Goal: Use online tool/utility: Utilize a website feature to perform a specific function

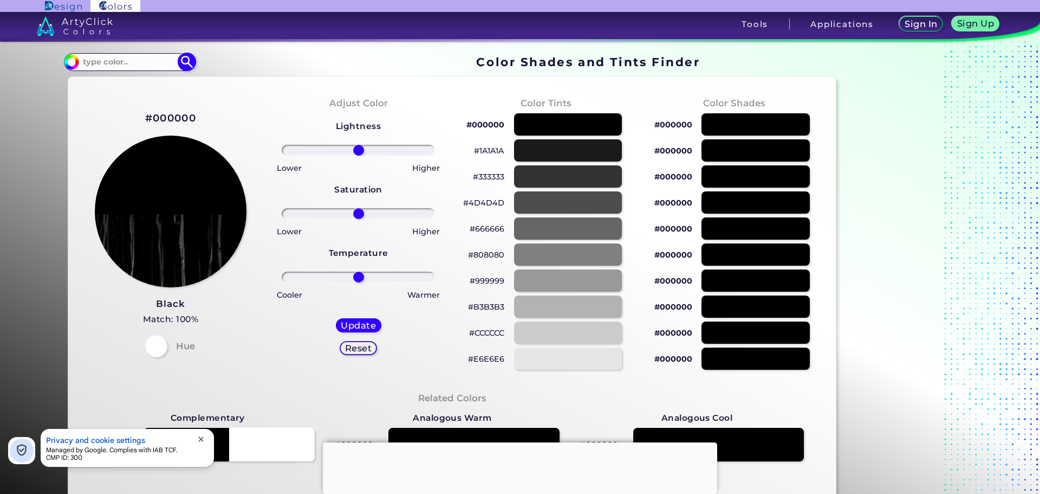
click at [106, 63] on input at bounding box center [129, 62] width 101 height 15
paste input "#9A9A9A"
type input "#9A9A9A"
click at [185, 61] on img at bounding box center [187, 62] width 19 height 19
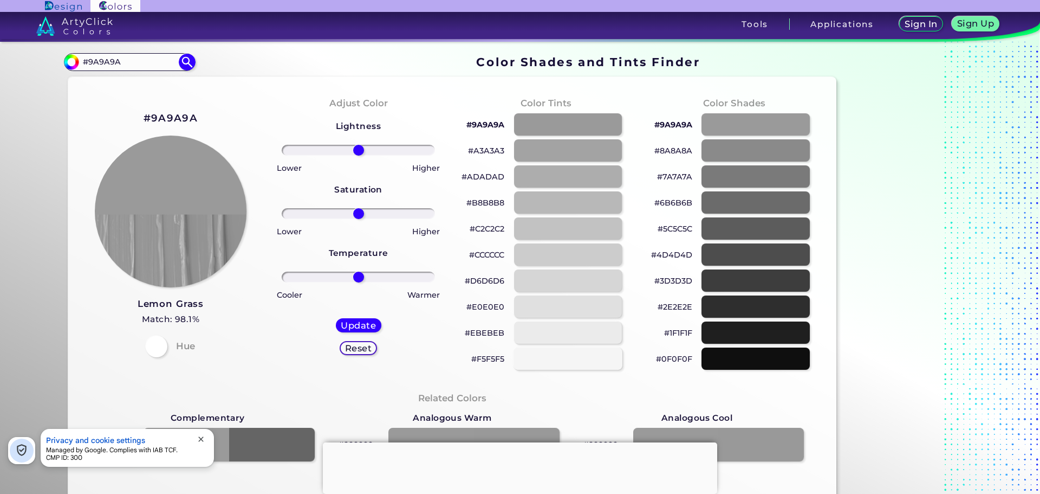
click at [553, 360] on div at bounding box center [568, 358] width 109 height 22
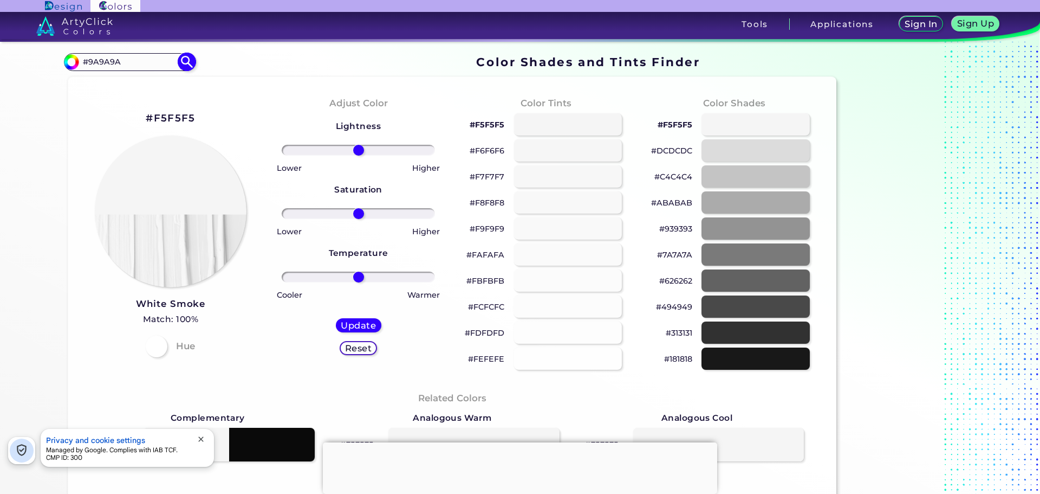
click at [188, 64] on img at bounding box center [187, 62] width 19 height 19
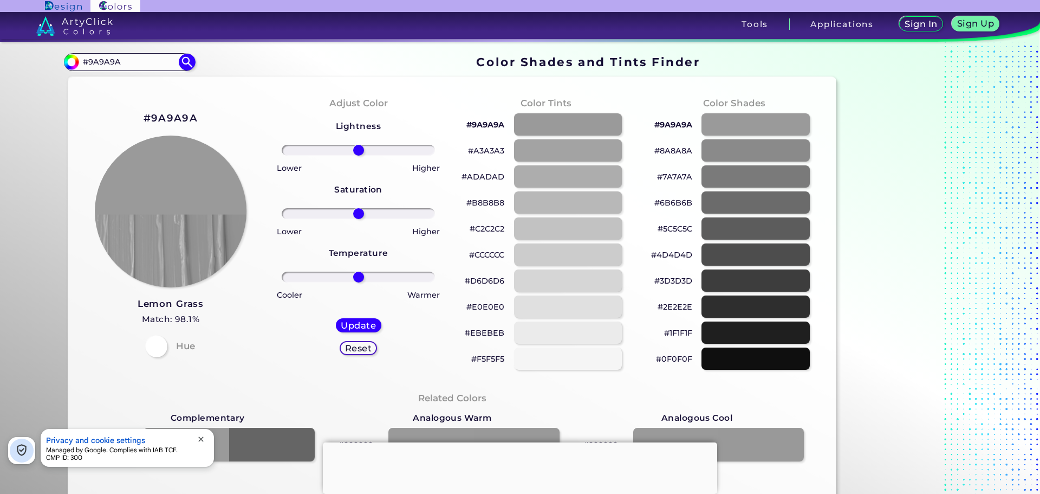
click at [488, 362] on p "#F5F5F5" at bounding box center [487, 358] width 33 height 13
click at [484, 359] on p "#F5F5F5 copied" at bounding box center [487, 358] width 33 height 13
click at [486, 362] on p "#F5F5F5" at bounding box center [487, 358] width 33 height 13
click at [556, 254] on div at bounding box center [568, 254] width 109 height 22
type input "#cccccc"
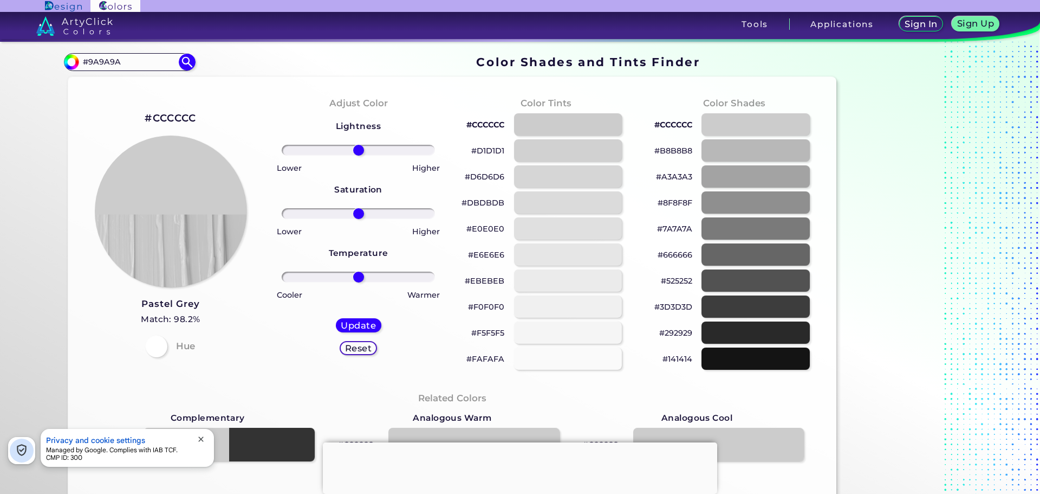
click at [481, 127] on p "#CCCCCC" at bounding box center [485, 124] width 38 height 13
